Goal: Find specific page/section: Find specific page/section

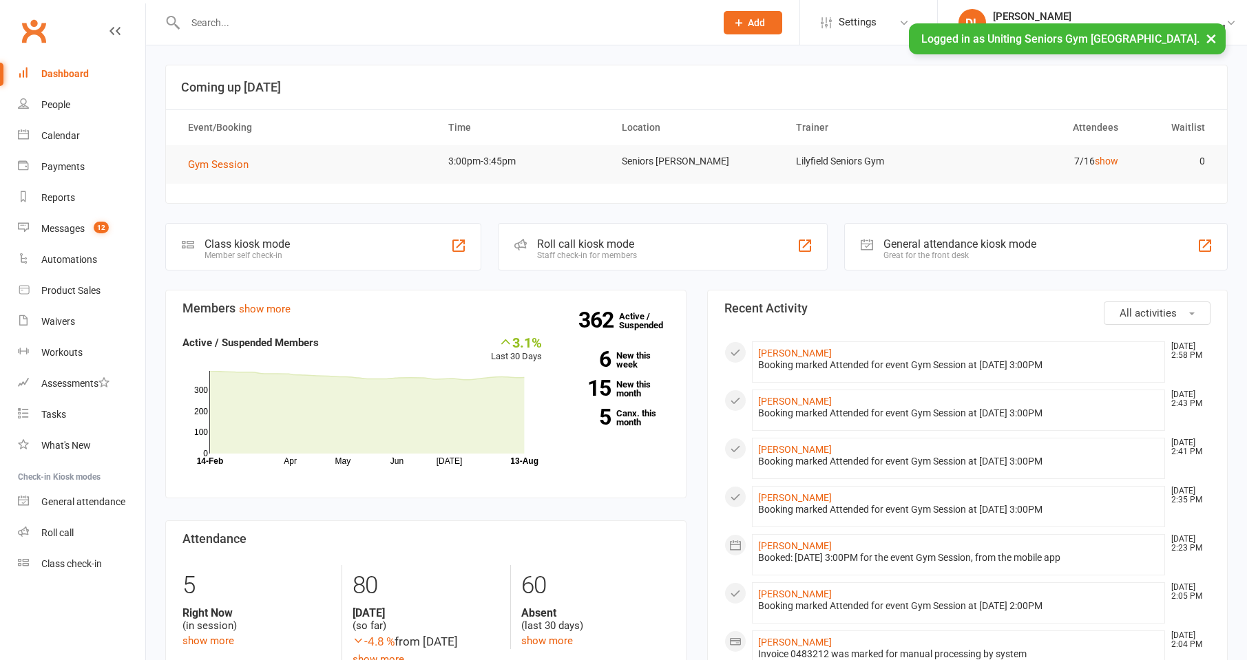
drag, startPoint x: 0, startPoint y: 0, endPoint x: 295, endPoint y: 19, distance: 296.0
click at [295, 19] on input "text" at bounding box center [443, 22] width 525 height 19
click at [292, 21] on input "text" at bounding box center [443, 22] width 525 height 19
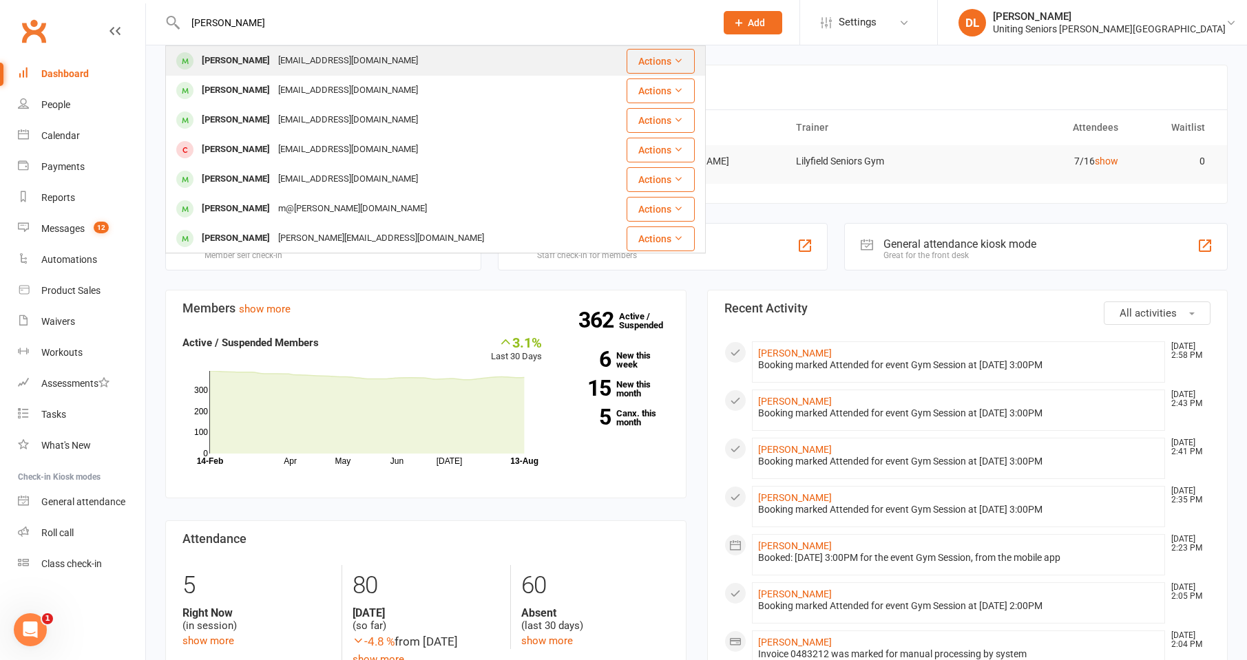
type input "[PERSON_NAME]"
click at [326, 56] on div "[EMAIL_ADDRESS][DOMAIN_NAME]" at bounding box center [348, 61] width 148 height 20
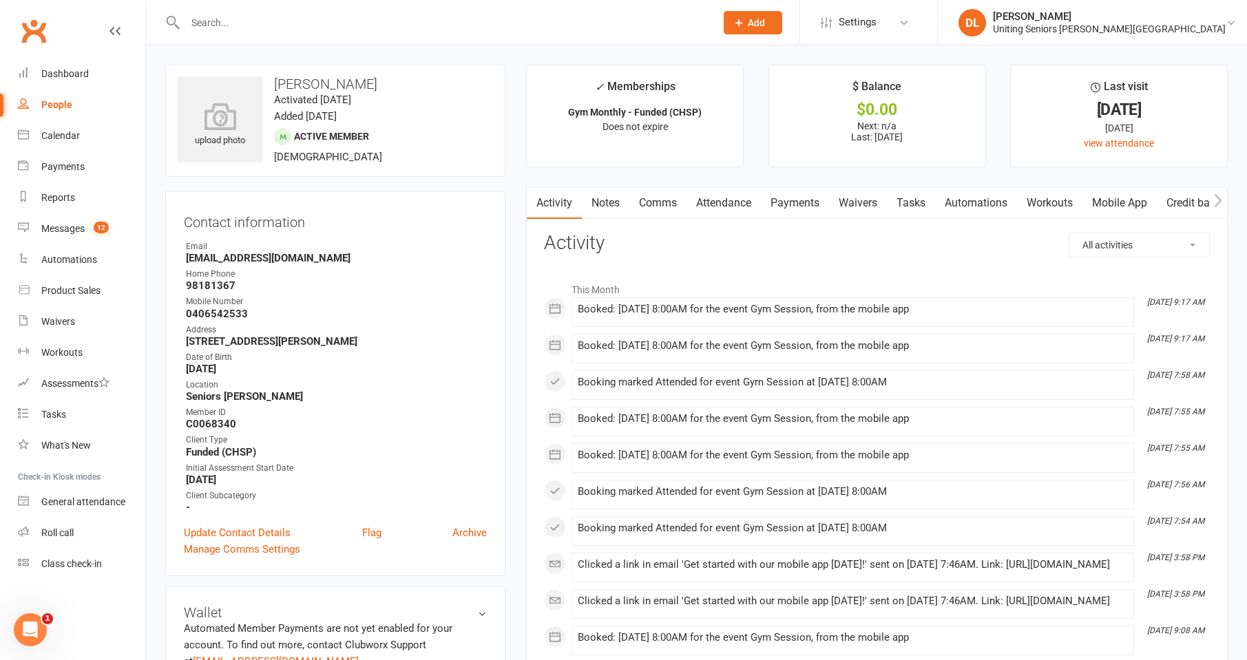
click at [747, 203] on link "Attendance" at bounding box center [724, 203] width 74 height 32
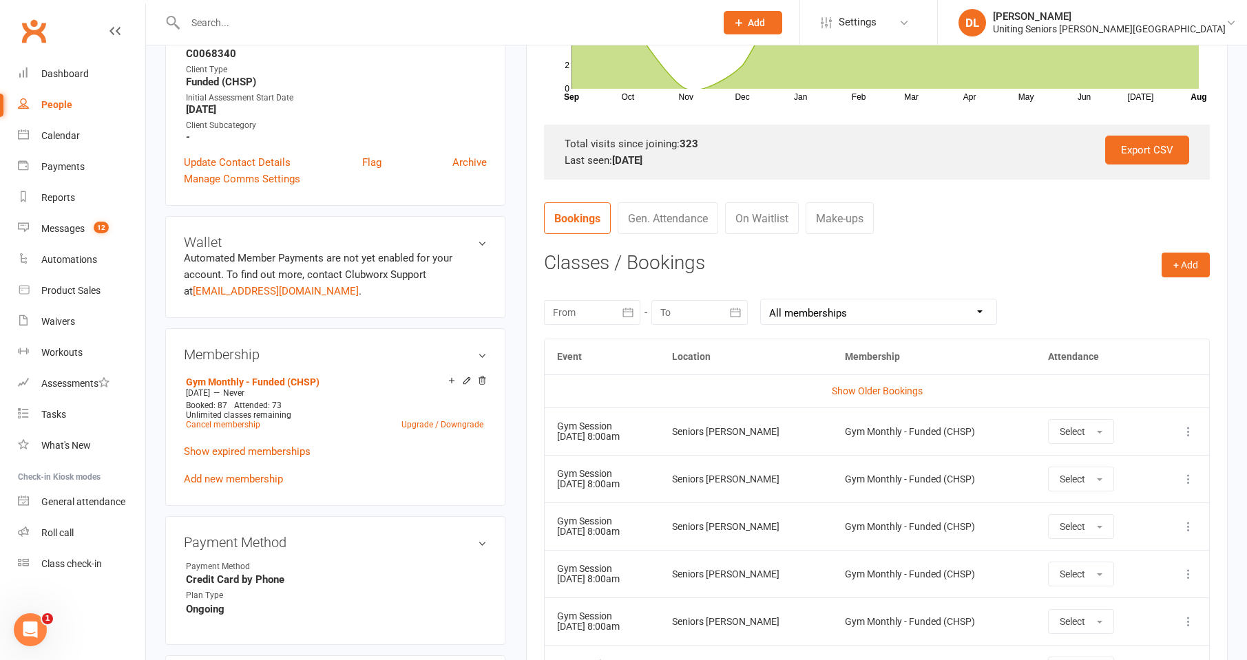
scroll to position [413, 0]
